Goal: Use online tool/utility

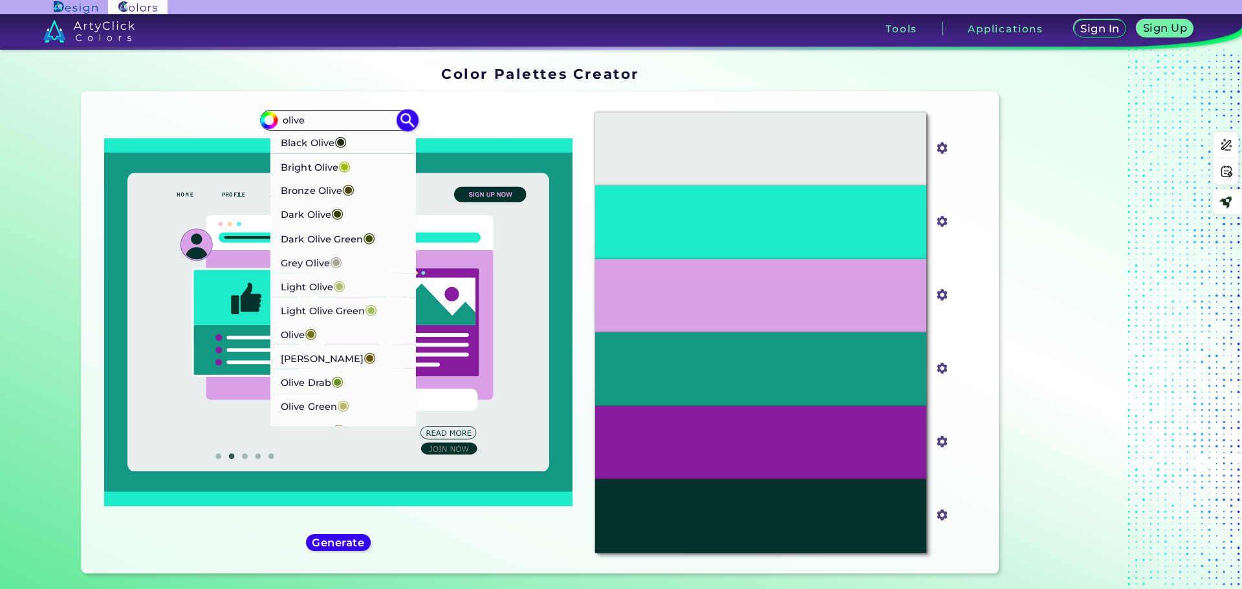
type input "olive"
click at [351, 190] on span "◉" at bounding box center [348, 188] width 12 height 17
type input "#4e420c"
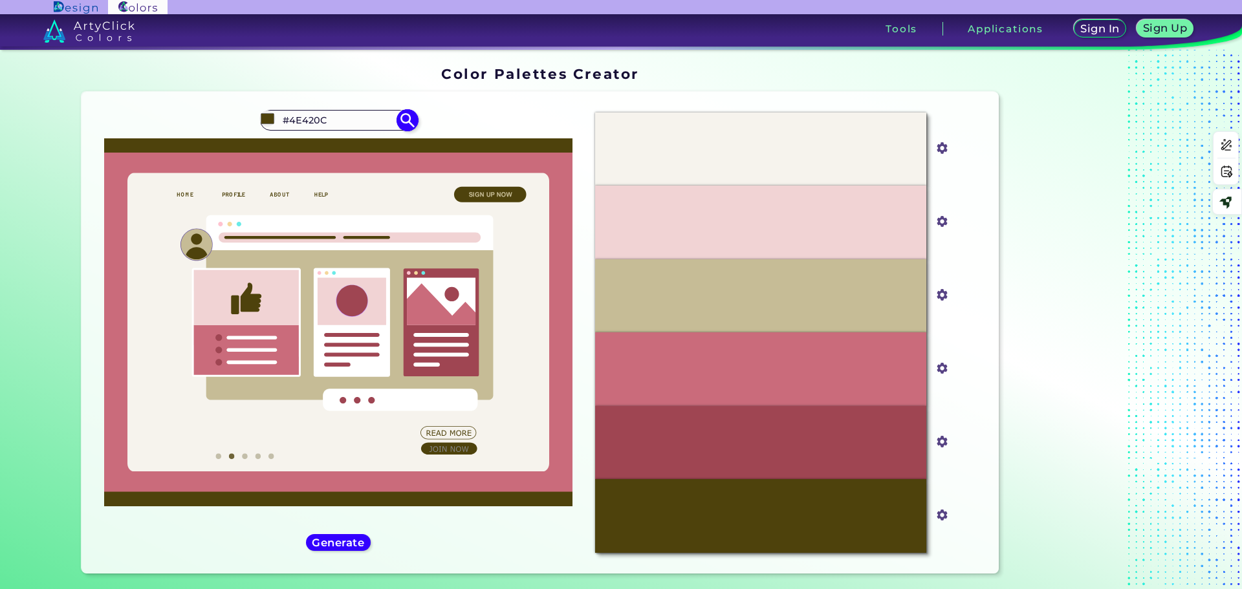
click at [363, 125] on input "#4E420C" at bounding box center [338, 119] width 120 height 17
type input "#"
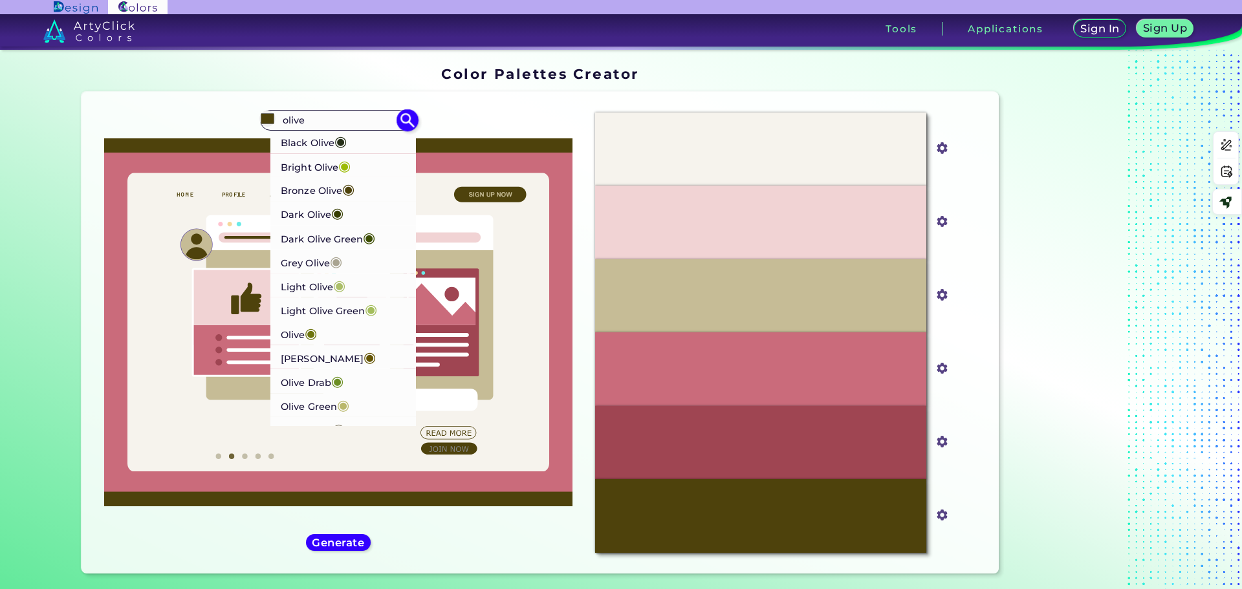
type input "olive"
click at [356, 241] on p "Dark [PERSON_NAME] ◉" at bounding box center [328, 237] width 94 height 24
type input "#3c4d03"
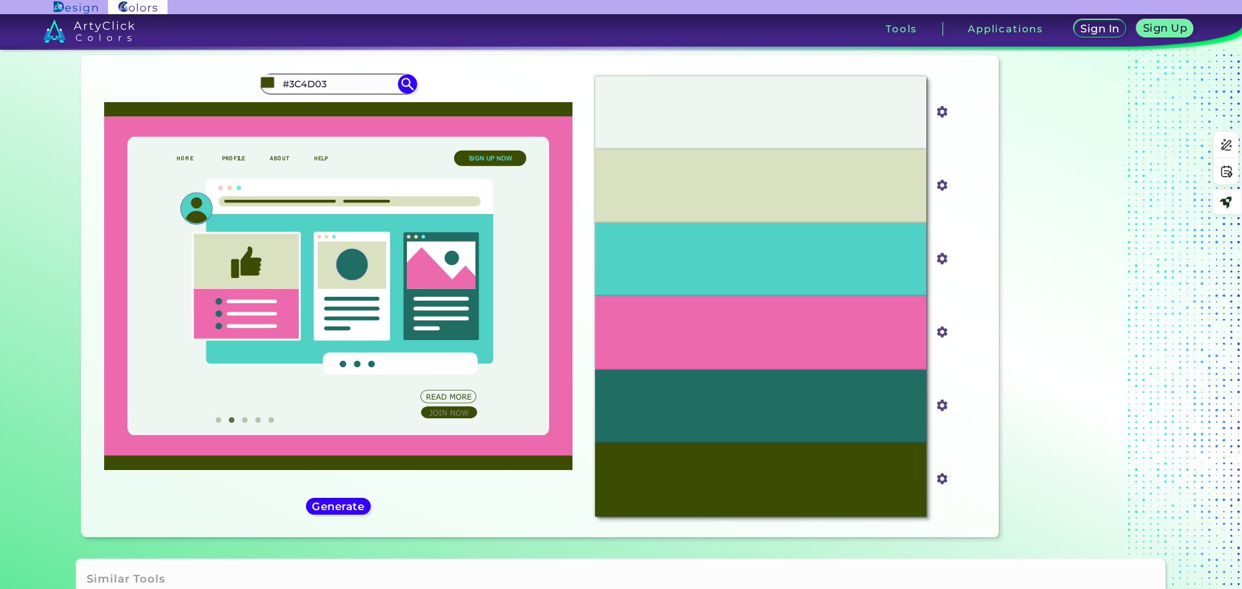
scroll to position [86, 0]
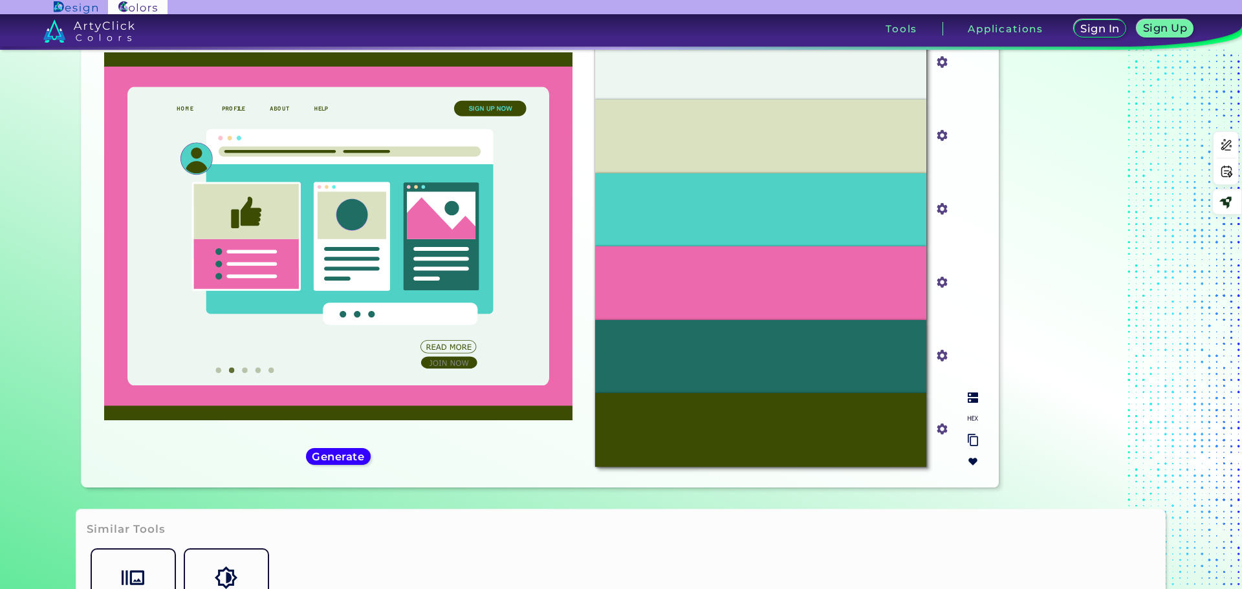
click at [874, 433] on div "#3C4D03" at bounding box center [760, 429] width 331 height 73
click at [969, 441] on img at bounding box center [973, 440] width 10 height 12
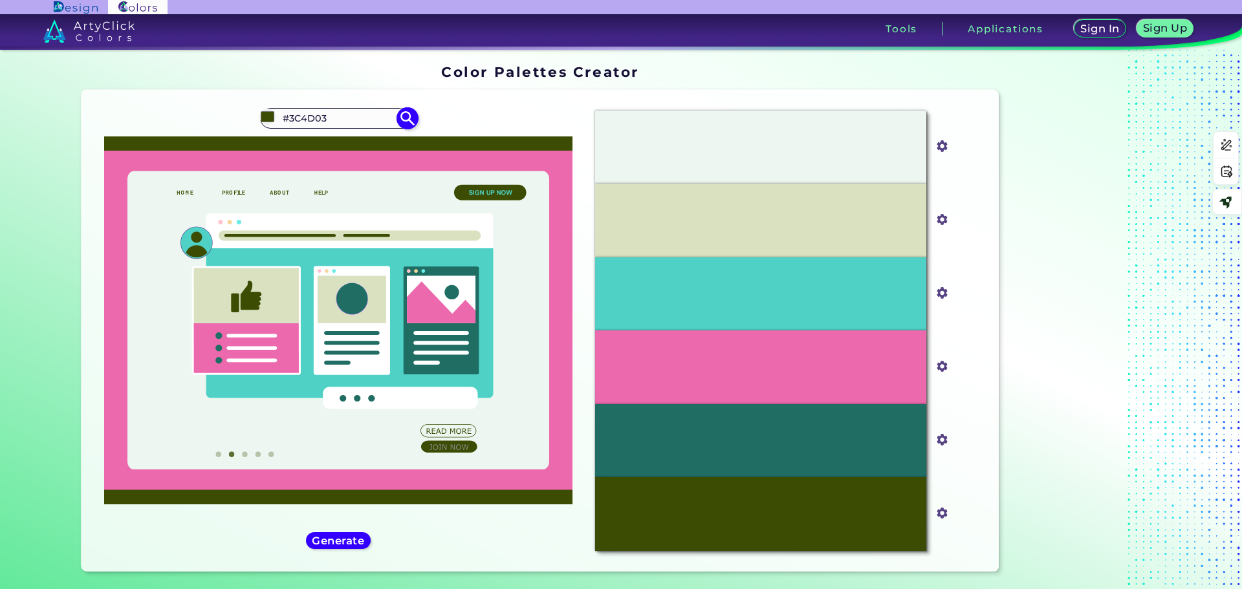
scroll to position [0, 0]
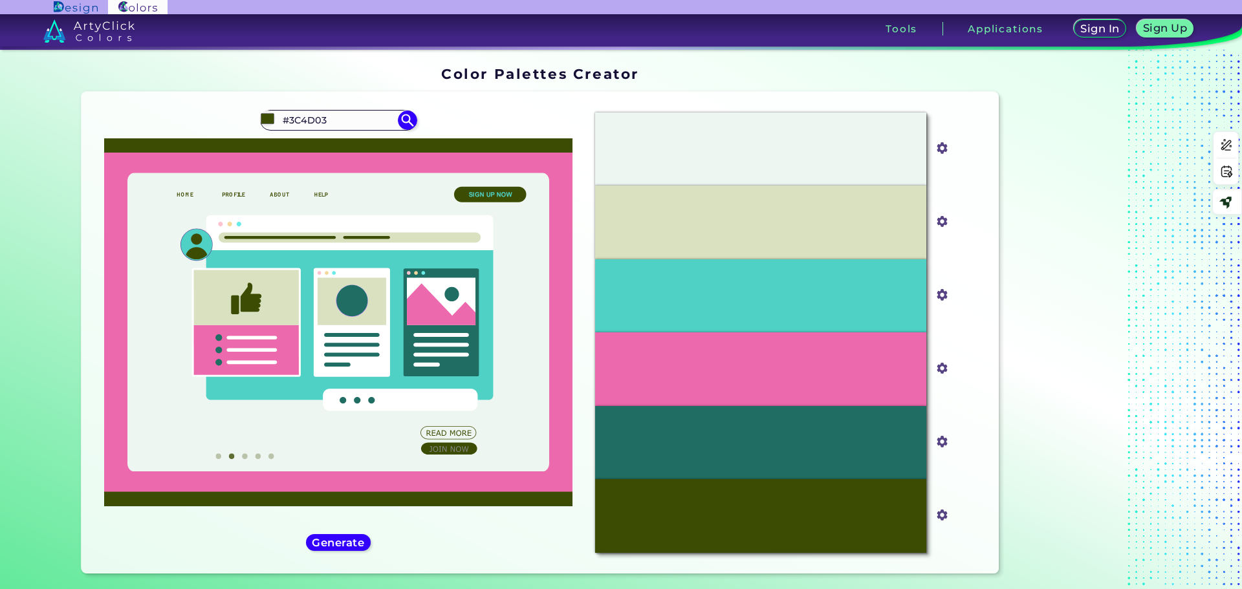
drag, startPoint x: 335, startPoint y: 119, endPoint x: 211, endPoint y: 114, distance: 124.3
click at [211, 114] on div "#3c4d03 #3C4D03 Black Olive ◉ Bright Olive ◉ Bronze Olive ◉ Dark Olive ◉ Dark […" at bounding box center [338, 332] width 493 height 461
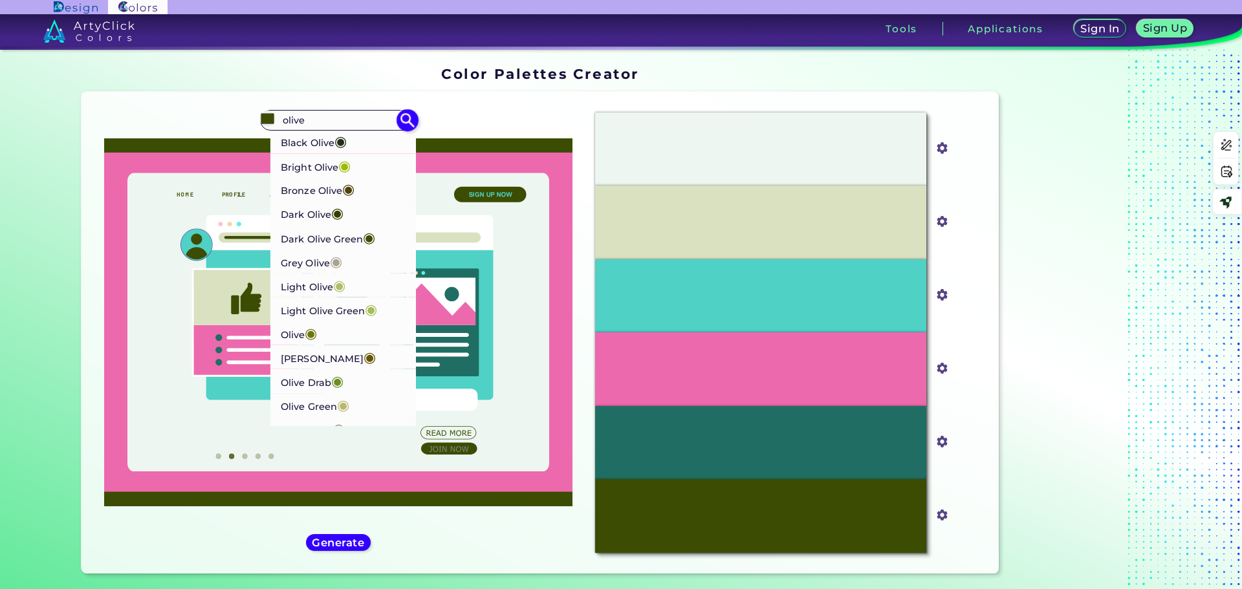
type input "olive"
click at [368, 235] on span "◉" at bounding box center [369, 236] width 12 height 17
type input "#3c4d03"
type input "#3C4D03"
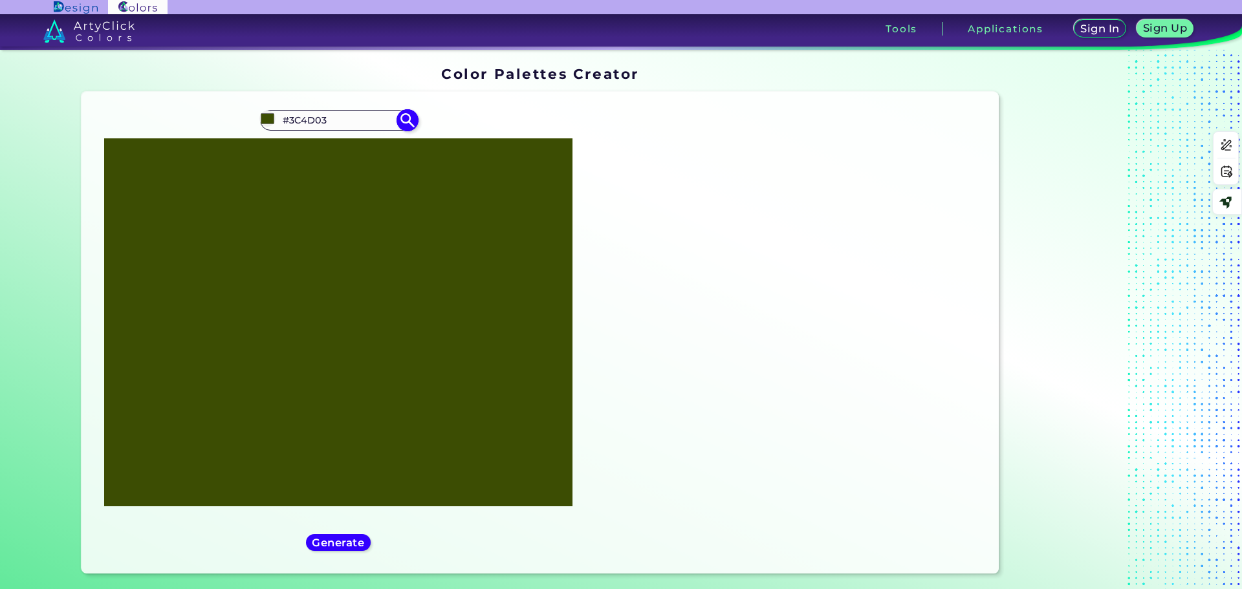
click at [329, 116] on input "#3C4D03" at bounding box center [338, 119] width 120 height 17
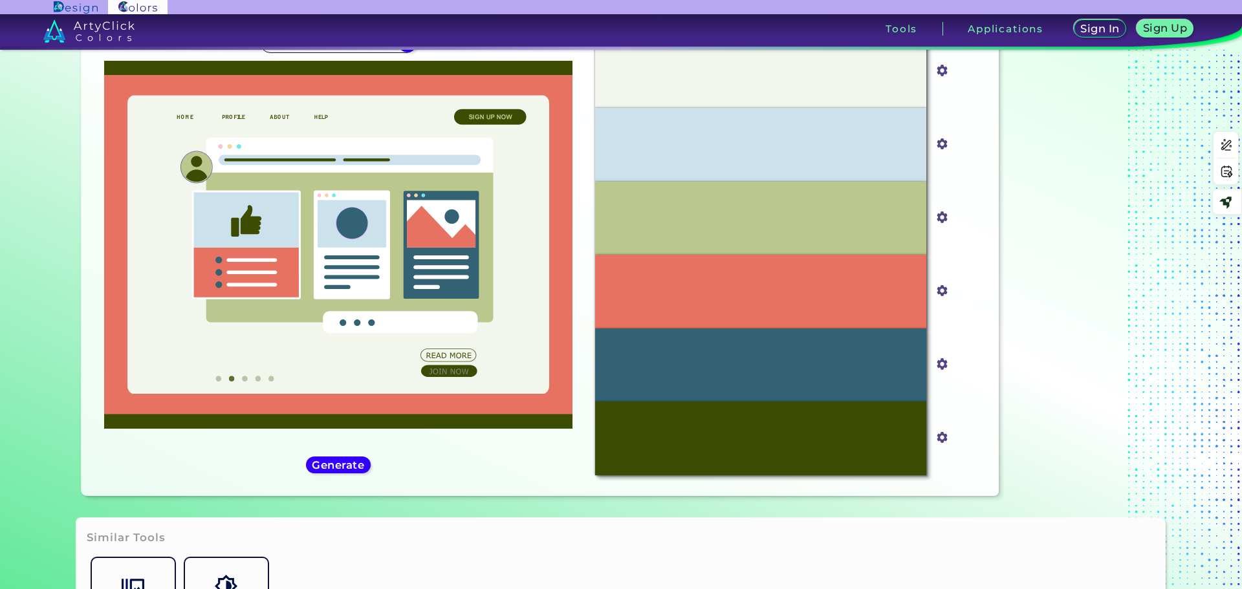
scroll to position [86, 0]
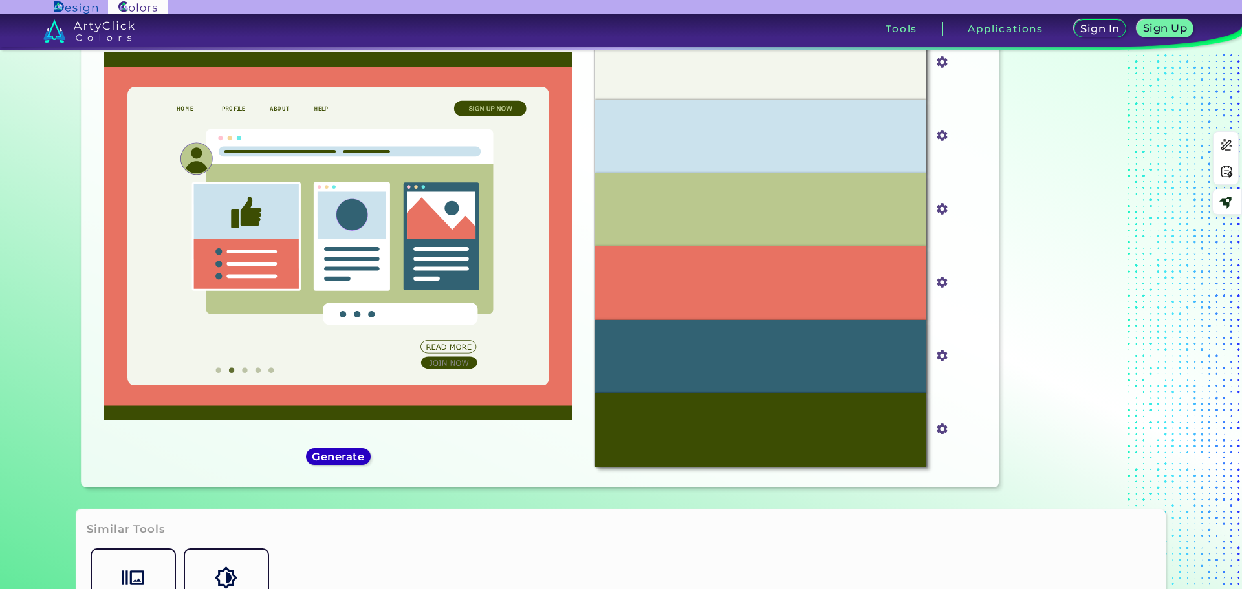
click at [355, 457] on h5 "Generate" at bounding box center [337, 456] width 47 height 10
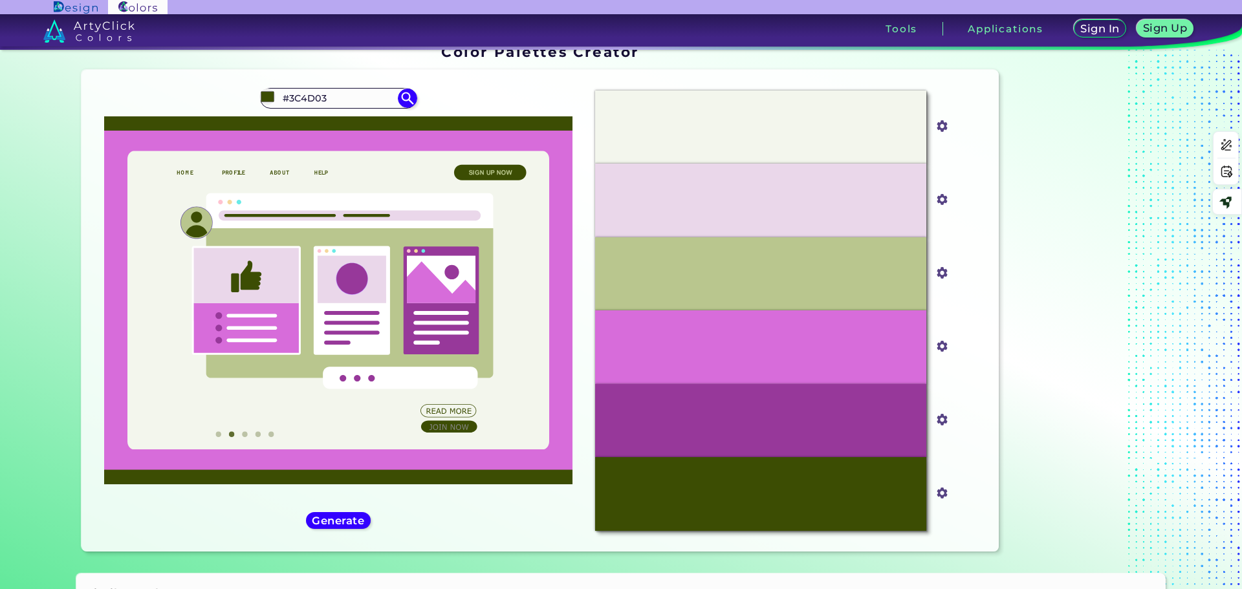
scroll to position [21, 0]
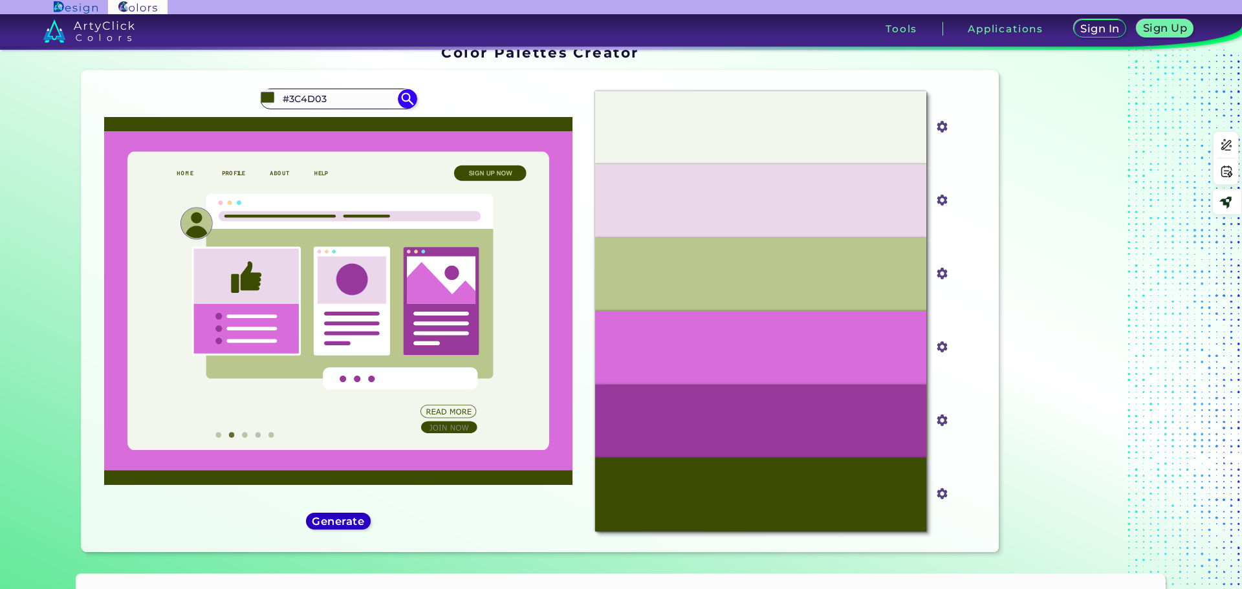
click at [342, 528] on div "Generate" at bounding box center [338, 521] width 58 height 15
click at [347, 521] on h5 "Generate" at bounding box center [337, 521] width 47 height 10
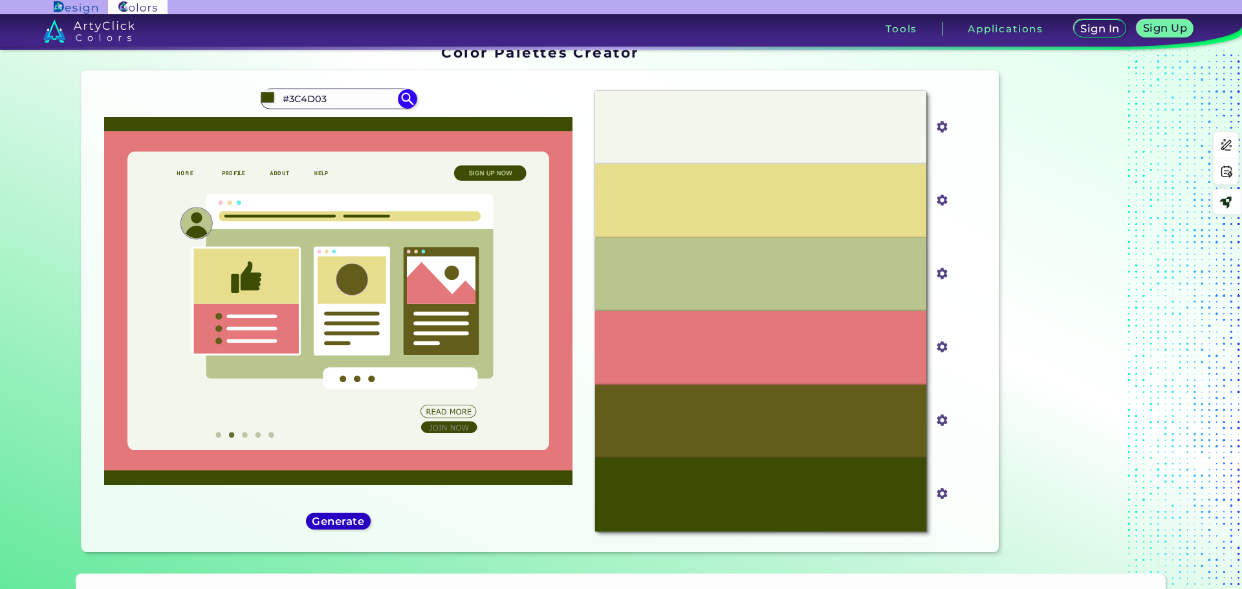
click at [347, 521] on h5 "Generate" at bounding box center [338, 521] width 47 height 10
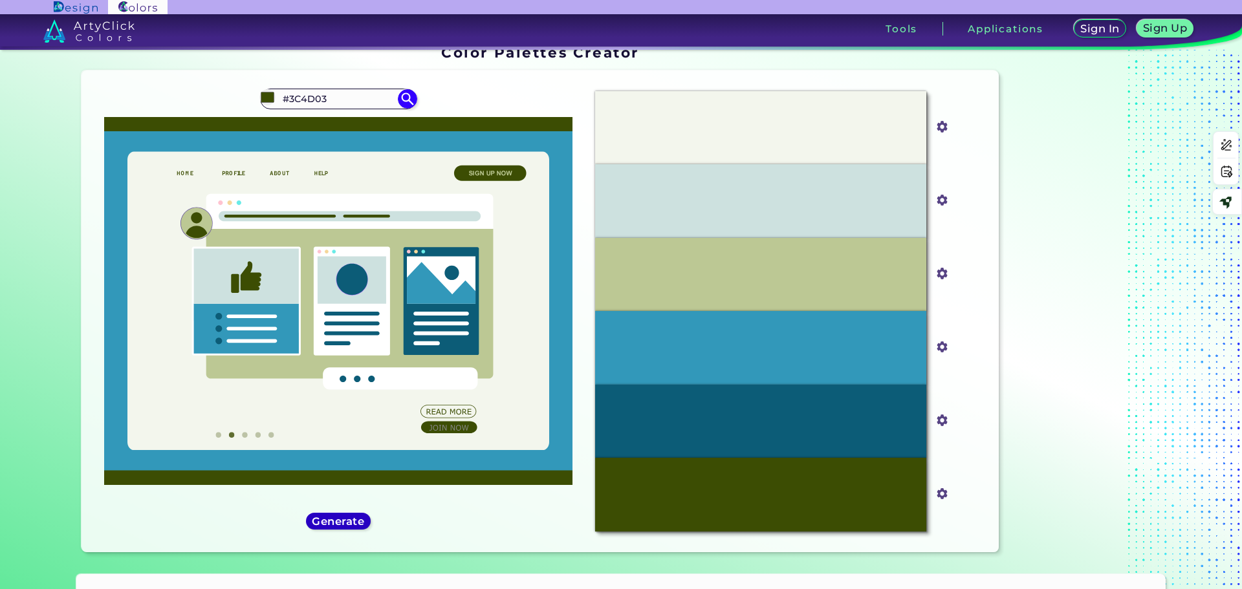
click at [347, 521] on h5 "Generate" at bounding box center [337, 521] width 47 height 10
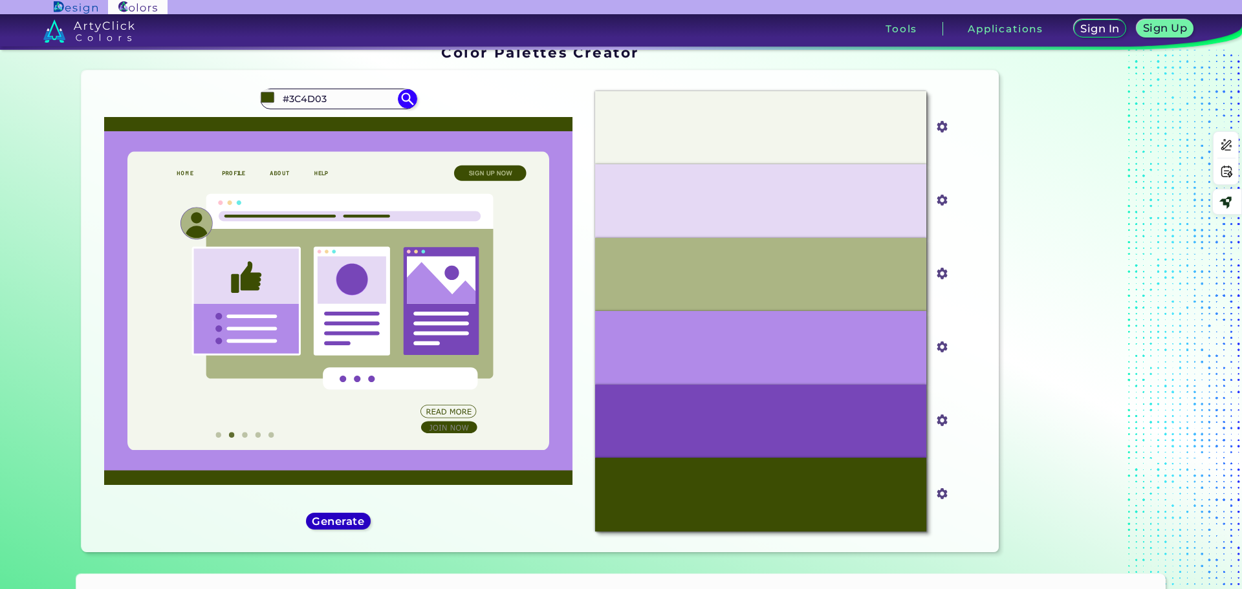
click at [347, 521] on h5 "Generate" at bounding box center [338, 521] width 47 height 10
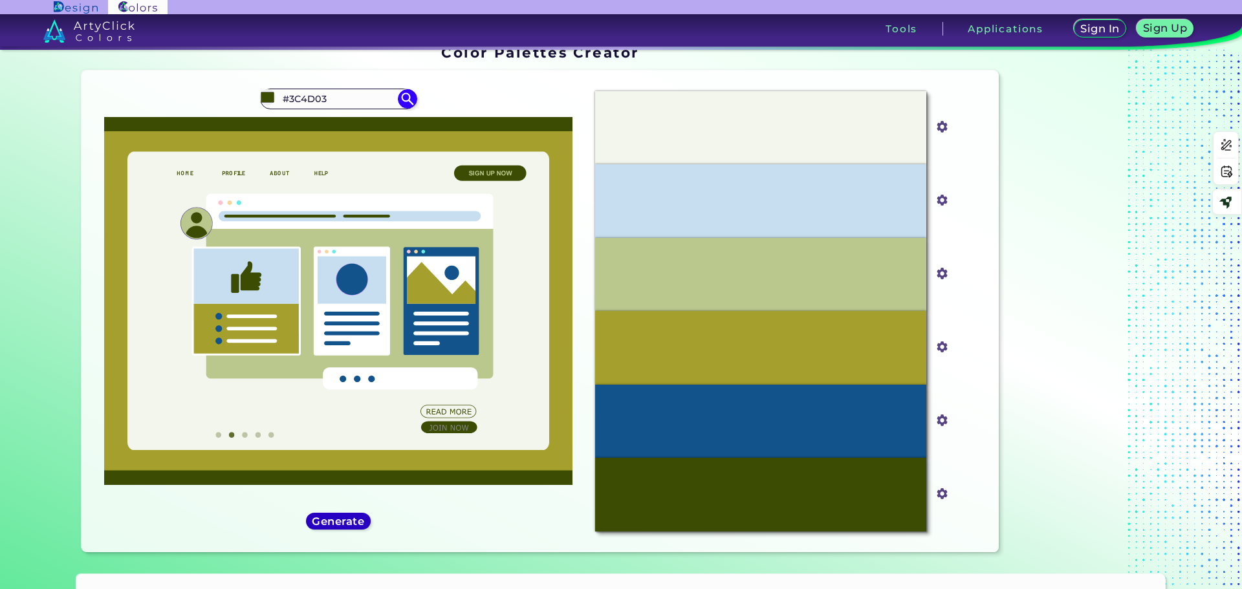
click at [347, 521] on h5 "Generate" at bounding box center [338, 521] width 47 height 10
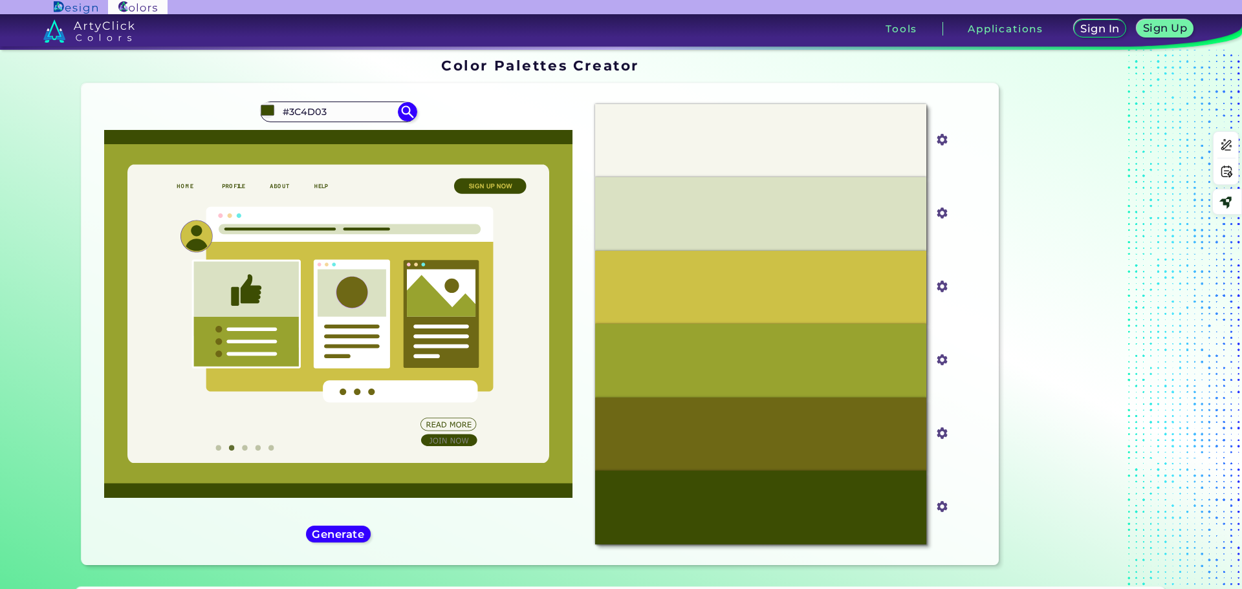
scroll to position [0, 0]
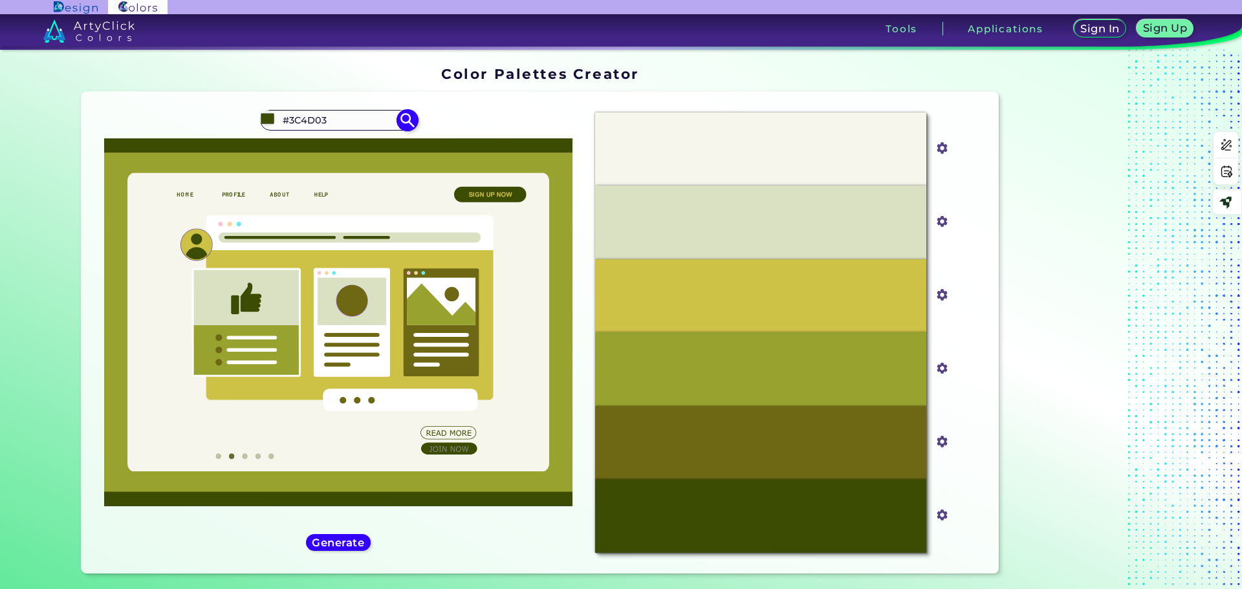
click at [343, 114] on input "#3C4D03" at bounding box center [338, 119] width 120 height 17
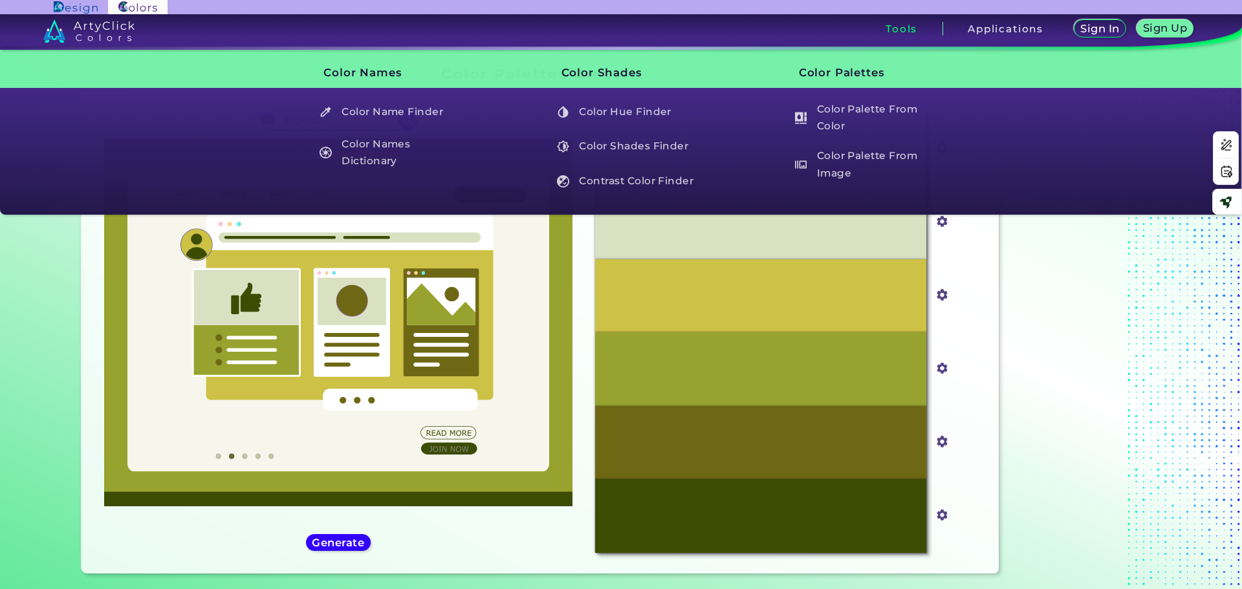
click at [881, 28] on div "Tools" at bounding box center [902, 29] width 82 height 14
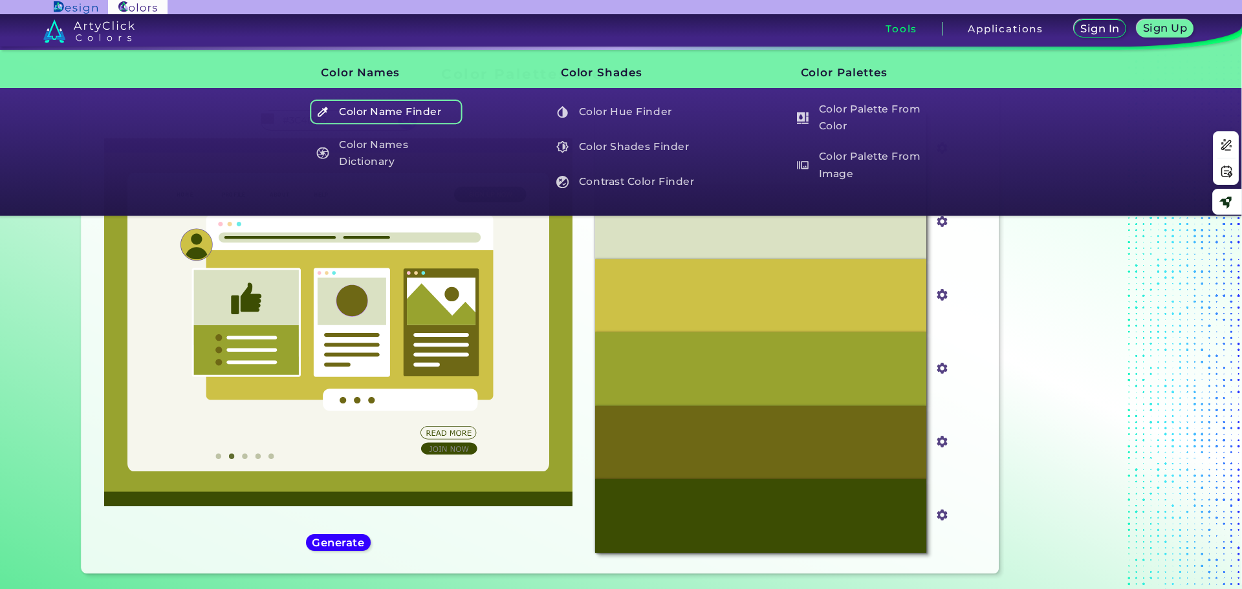
click at [441, 115] on h5 "Color Name Finder" at bounding box center [386, 112] width 152 height 25
